Goal: Task Accomplishment & Management: Use online tool/utility

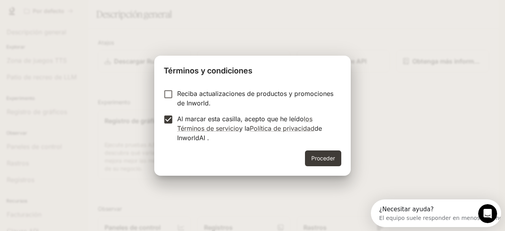
click at [318, 153] on font "Proceder" at bounding box center [324, 158] width 24 height 10
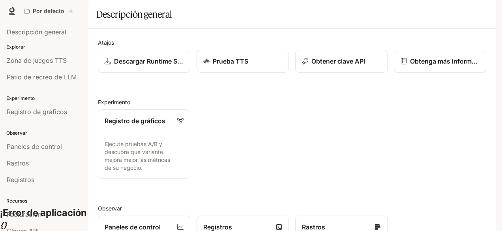
click at [206, 146] on div "Registro de gráficos Ejecute pruebas A/B y descubra qué variante mejora mejor l…" at bounding box center [289, 141] width 395 height 76
click at [231, 73] on link "Prueba TTS" at bounding box center [242, 61] width 93 height 23
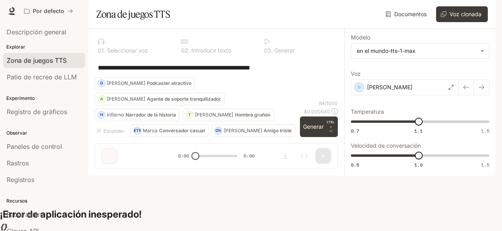
scroll to position [25, 0]
drag, startPoint x: 196, startPoint y: 205, endPoint x: 212, endPoint y: 203, distance: 16.8
click at [212, 175] on div "**********" at bounding box center [216, 102] width 256 height 146
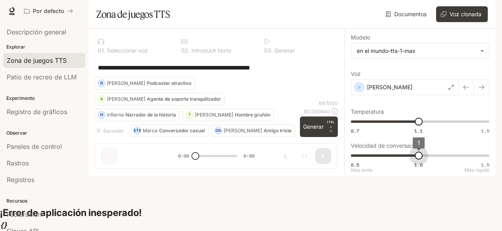
type input "*"
click at [419, 160] on span "1" at bounding box center [419, 156] width 8 height 8
click at [265, 45] on icon at bounding box center [267, 41] width 6 height 6
click at [268, 45] on icon at bounding box center [267, 41] width 6 height 6
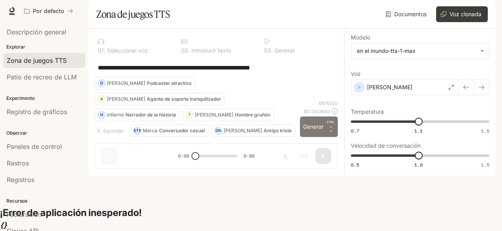
click at [317, 130] on font "Generar" at bounding box center [313, 126] width 21 height 7
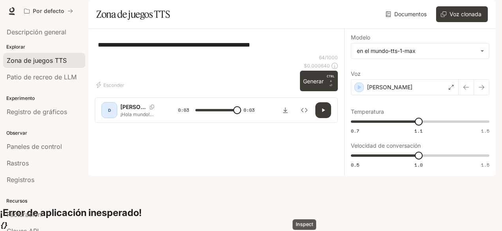
type input "*"
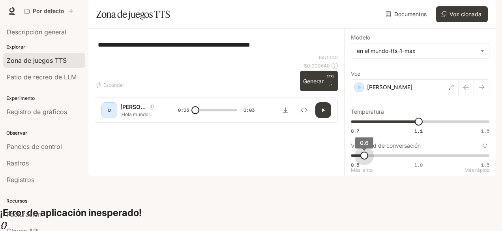
type input "***"
drag, startPoint x: 420, startPoint y: 175, endPoint x: 370, endPoint y: 176, distance: 50.6
click at [368, 160] on span "0.7" at bounding box center [364, 156] width 8 height 8
click at [325, 113] on icon "button" at bounding box center [323, 110] width 6 height 6
click at [464, 90] on icon "button" at bounding box center [466, 87] width 6 height 6
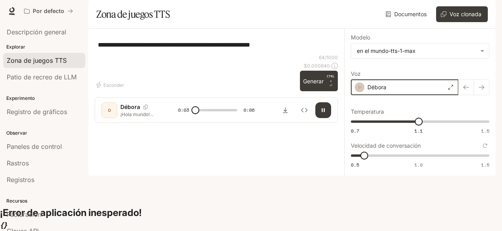
click at [362, 91] on icon "button" at bounding box center [360, 87] width 8 height 8
click at [467, 90] on icon "button" at bounding box center [466, 87] width 6 height 6
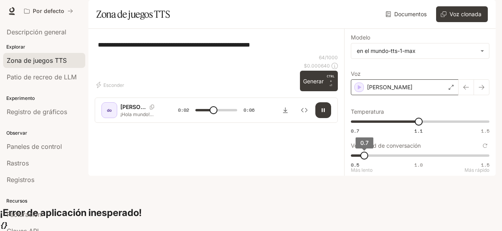
type input "***"
drag, startPoint x: 367, startPoint y: 177, endPoint x: 381, endPoint y: 174, distance: 14.2
click at [381, 160] on span "0.7" at bounding box center [378, 156] width 8 height 8
click at [469, 90] on icon "button" at bounding box center [466, 87] width 6 height 6
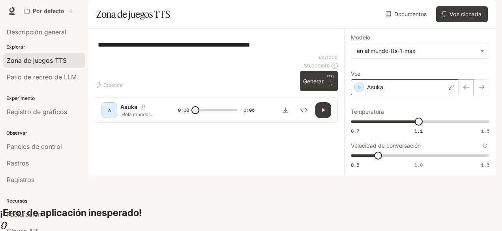
click at [463, 95] on button "button" at bounding box center [466, 87] width 16 height 16
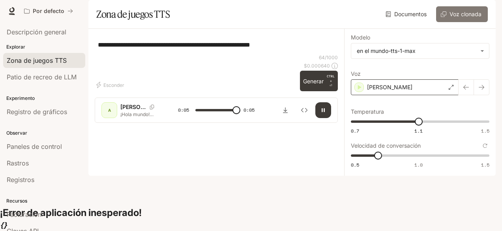
type input "*"
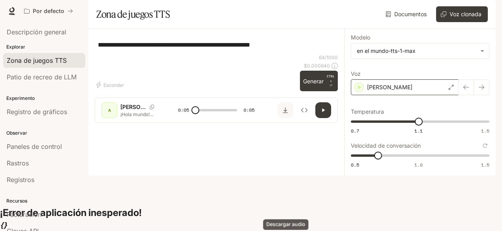
click at [286, 113] on icon "Descargar audio" at bounding box center [285, 110] width 6 height 6
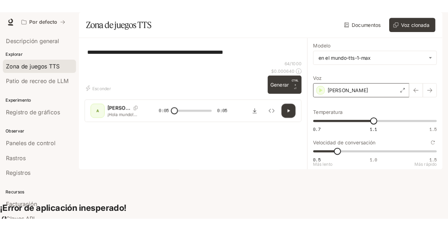
scroll to position [0, 0]
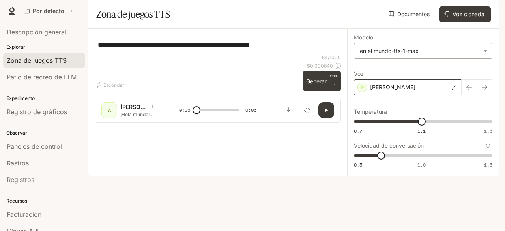
click at [486, 73] on body "**********" at bounding box center [252, 128] width 505 height 256
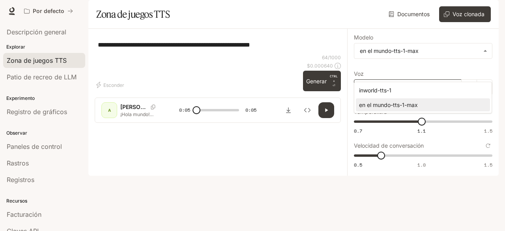
click at [464, 101] on div "en el mundo-tts-1-max" at bounding box center [421, 105] width 125 height 8
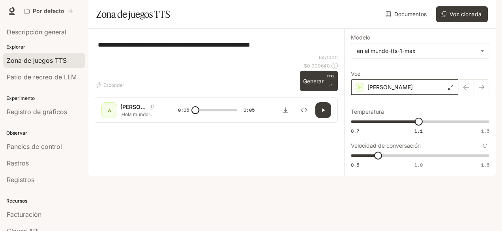
click at [359, 90] on icon "button" at bounding box center [361, 87] width 4 height 5
type input "****"
click at [388, 128] on span "0.7 1.1 1.5 1.1" at bounding box center [418, 122] width 135 height 12
click at [361, 91] on icon "button" at bounding box center [360, 87] width 8 height 8
click at [415, 17] on font "Documentos" at bounding box center [410, 14] width 32 height 7
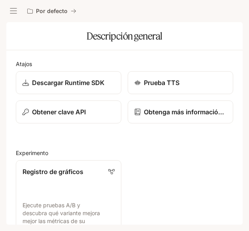
drag, startPoint x: 182, startPoint y: 38, endPoint x: 227, endPoint y: 38, distance: 44.6
click at [227, 38] on div "Descripción general" at bounding box center [124, 36] width 220 height 16
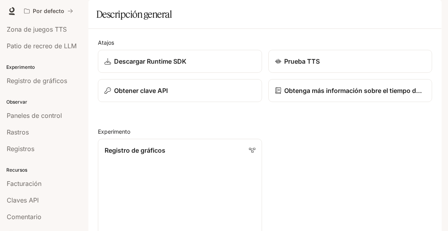
scroll to position [40, 0]
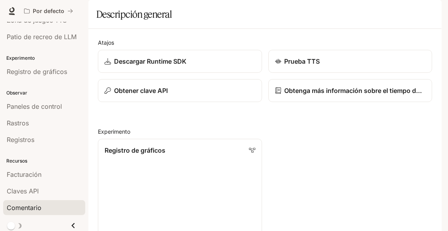
click at [30, 204] on font "Comentario" at bounding box center [24, 207] width 35 height 8
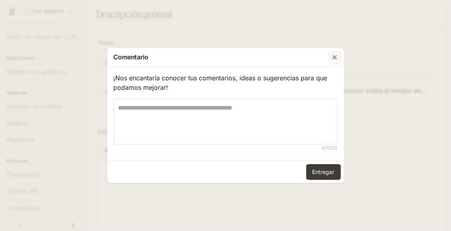
click at [337, 59] on icon "button" at bounding box center [335, 57] width 8 height 8
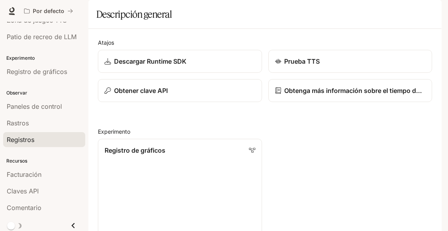
click at [38, 137] on div "Registros" at bounding box center [44, 139] width 75 height 9
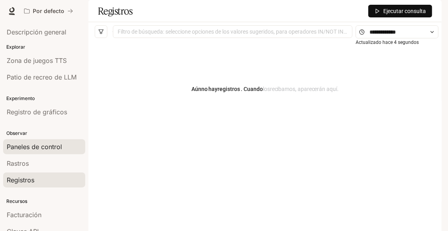
click at [48, 143] on font "Paneles de control" at bounding box center [34, 147] width 55 height 8
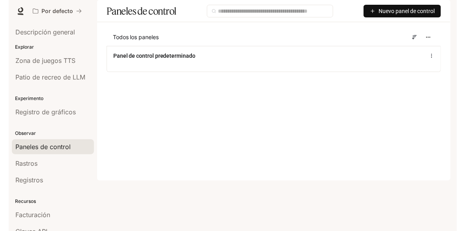
scroll to position [40, 0]
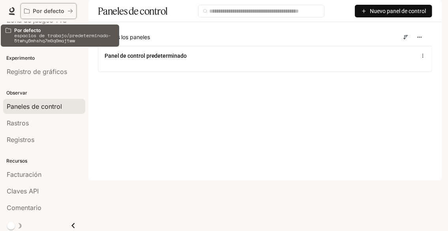
click at [70, 12] on icon "Todos los espacios de trabajo" at bounding box center [70, 11] width 5 height 4
